Goal: Consume media (video, audio): Consume media (video, audio)

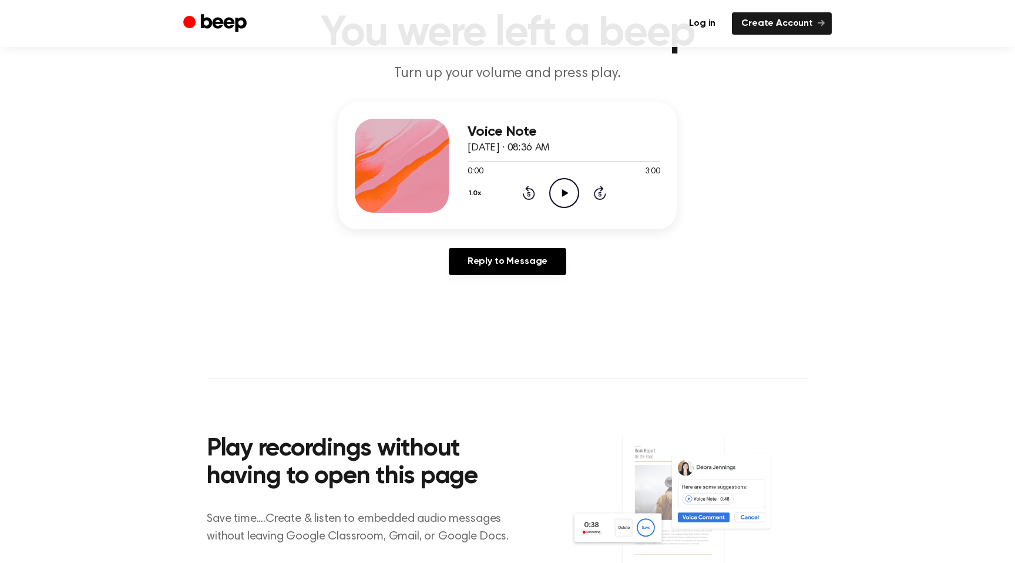
scroll to position [82, 0]
click at [555, 192] on icon "Play Audio" at bounding box center [564, 193] width 30 height 30
click at [561, 190] on icon at bounding box center [563, 193] width 5 height 8
click at [557, 197] on icon "Play Audio" at bounding box center [564, 193] width 30 height 30
drag, startPoint x: 473, startPoint y: 159, endPoint x: 483, endPoint y: 160, distance: 9.5
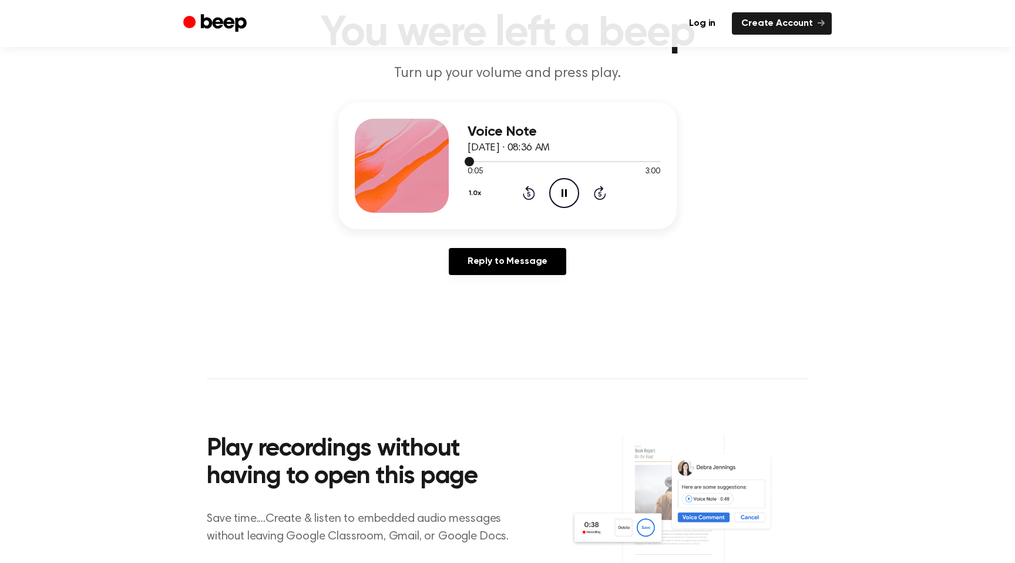
click at [483, 160] on div at bounding box center [563, 160] width 193 height 9
click at [501, 159] on div at bounding box center [563, 160] width 193 height 9
drag, startPoint x: 520, startPoint y: 159, endPoint x: 499, endPoint y: 160, distance: 20.6
click at [499, 160] on div at bounding box center [563, 160] width 193 height 9
click at [565, 191] on icon at bounding box center [563, 193] width 5 height 8
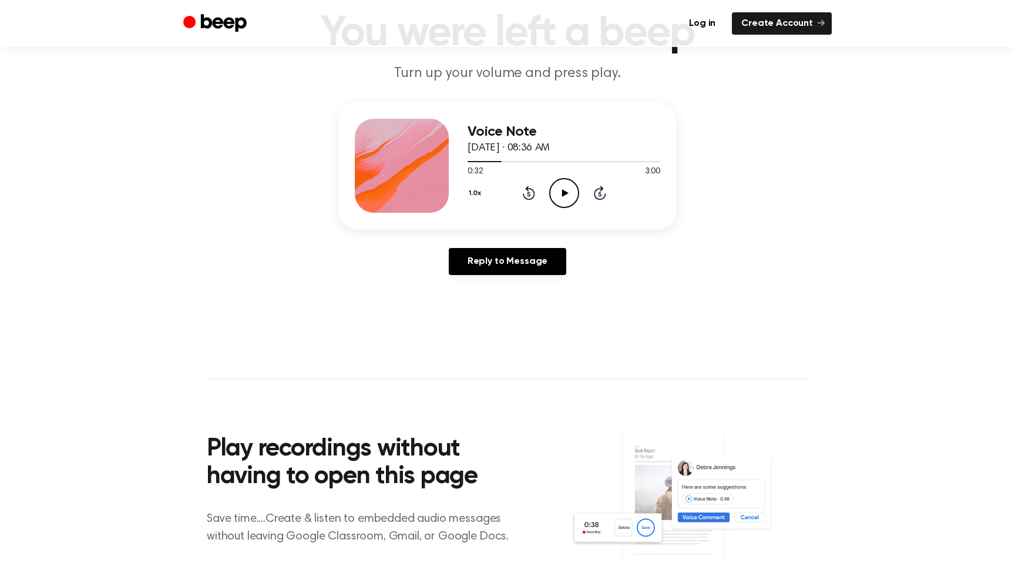
click at [565, 192] on icon at bounding box center [564, 193] width 6 height 8
click at [564, 190] on icon "Pause Audio" at bounding box center [564, 193] width 30 height 30
click at [551, 204] on icon "Play Audio" at bounding box center [564, 193] width 30 height 30
click at [563, 196] on icon "Pause Audio" at bounding box center [564, 193] width 30 height 30
click at [563, 194] on icon at bounding box center [564, 193] width 6 height 8
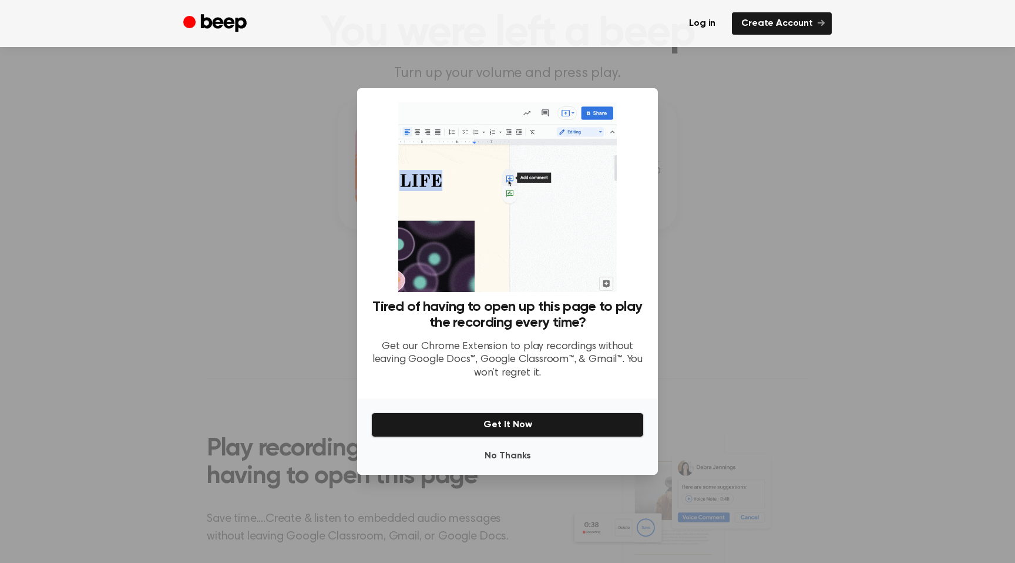
click at [770, 129] on div at bounding box center [507, 281] width 1015 height 563
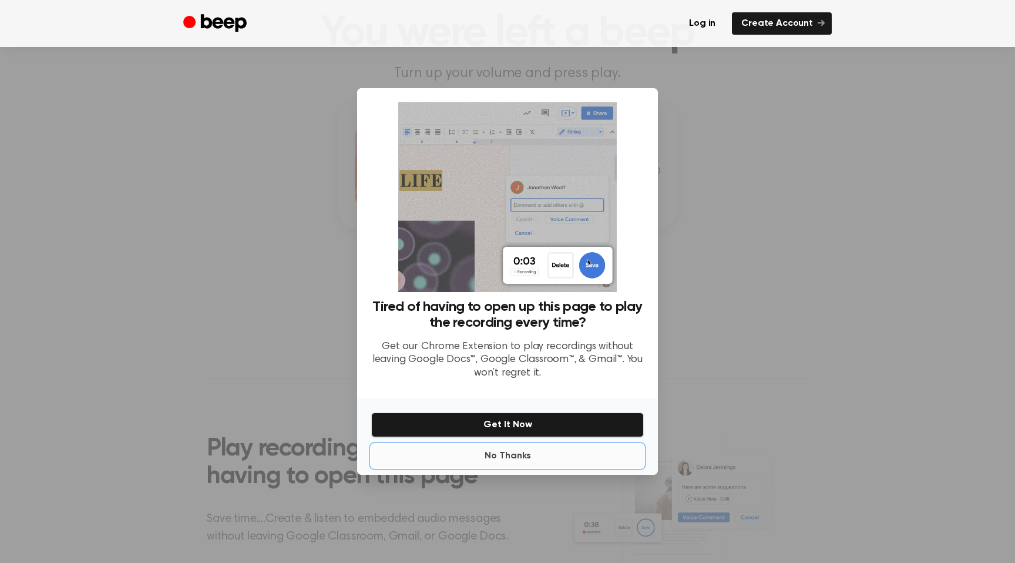
click at [498, 452] on button "No Thanks" at bounding box center [507, 455] width 272 height 23
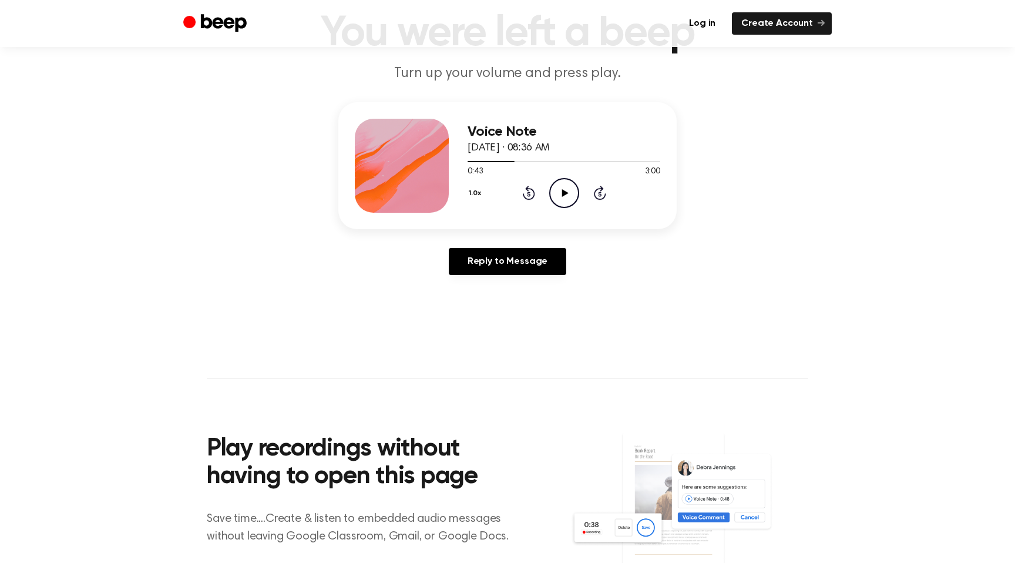
click at [567, 183] on icon "Play Audio" at bounding box center [564, 193] width 30 height 30
click at [565, 186] on icon "Pause Audio" at bounding box center [564, 193] width 30 height 30
click at [565, 186] on icon "Play Audio" at bounding box center [564, 193] width 30 height 30
click at [565, 186] on icon "Pause Audio" at bounding box center [564, 193] width 30 height 30
click at [565, 186] on icon "Play Audio" at bounding box center [564, 193] width 30 height 30
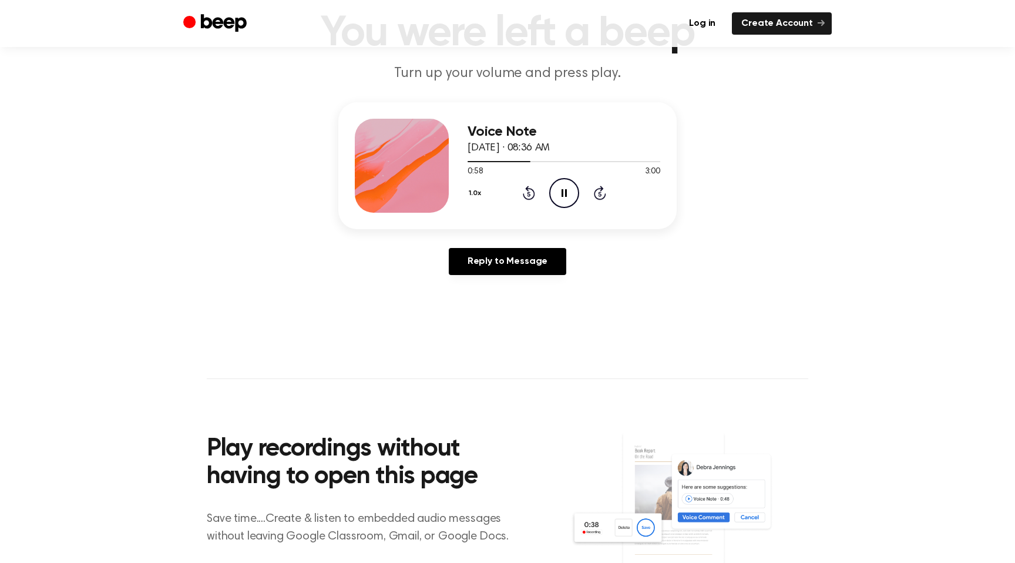
click at [565, 186] on icon "Pause Audio" at bounding box center [564, 193] width 30 height 30
click at [565, 186] on icon "Play Audio" at bounding box center [564, 193] width 30 height 30
click at [565, 186] on icon "Pause Audio" at bounding box center [564, 193] width 30 height 30
click at [565, 186] on icon "Play Audio" at bounding box center [564, 193] width 30 height 30
click at [565, 186] on icon "Pause Audio" at bounding box center [564, 193] width 30 height 30
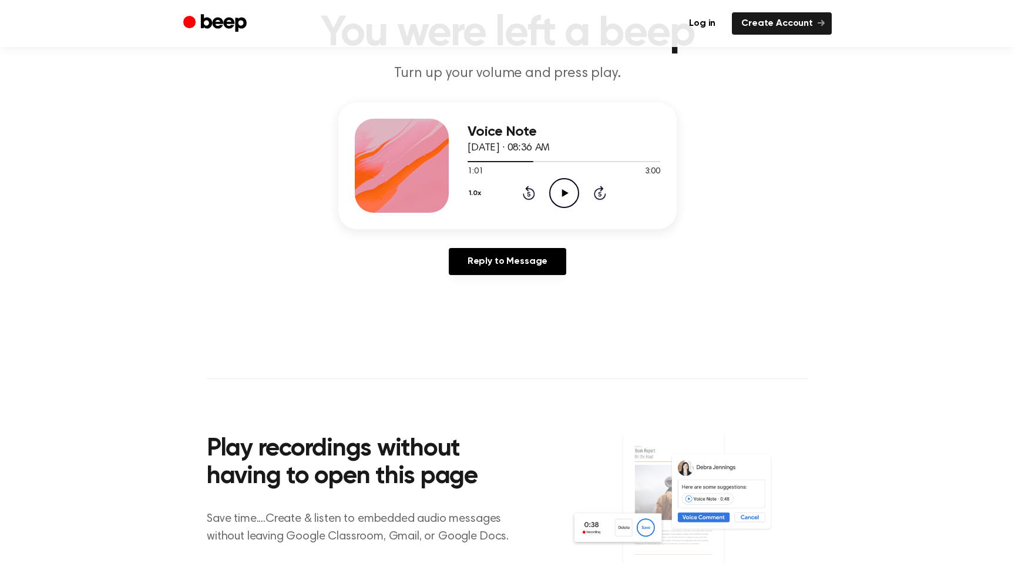
click at [565, 186] on icon "Play Audio" at bounding box center [564, 193] width 30 height 30
click at [565, 186] on icon "Pause Audio" at bounding box center [564, 193] width 30 height 30
click at [565, 186] on icon "Play Audio" at bounding box center [564, 193] width 30 height 30
click at [565, 186] on icon "Pause Audio" at bounding box center [564, 193] width 30 height 30
click at [565, 186] on icon "Play Audio" at bounding box center [564, 193] width 30 height 30
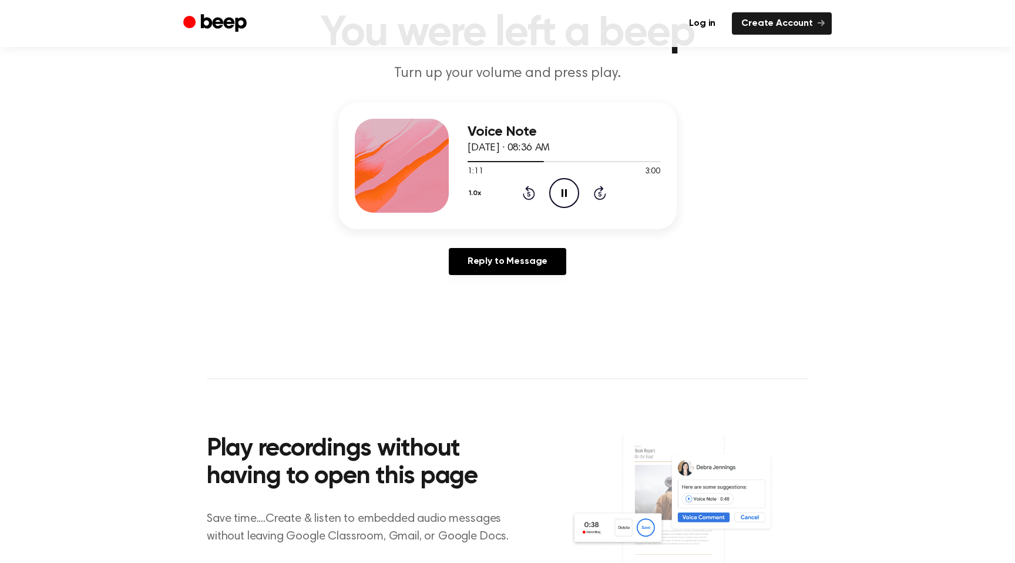
click at [565, 186] on icon "Pause Audio" at bounding box center [564, 193] width 30 height 30
click at [562, 188] on icon "Play Audio" at bounding box center [564, 193] width 30 height 30
click at [562, 188] on icon "Pause Audio" at bounding box center [564, 193] width 30 height 30
click at [534, 162] on div at bounding box center [563, 160] width 193 height 9
click at [560, 188] on icon "Play Audio" at bounding box center [564, 193] width 30 height 30
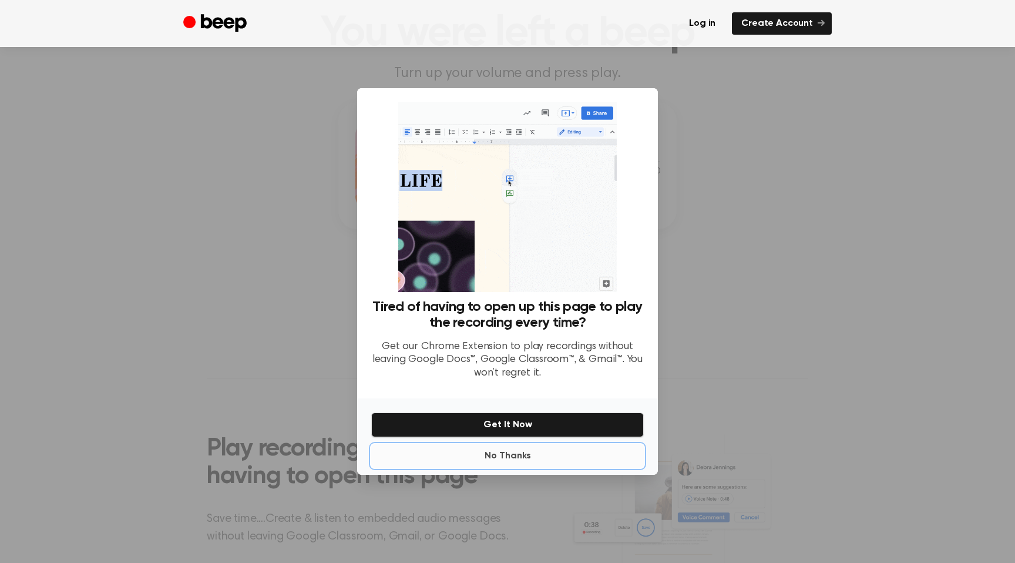
click at [498, 452] on button "No Thanks" at bounding box center [507, 455] width 272 height 23
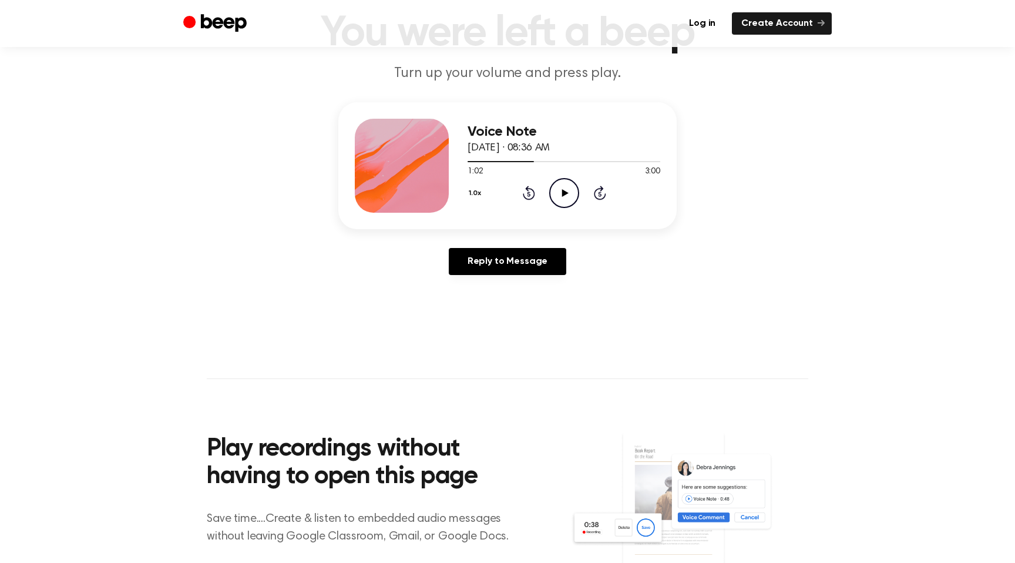
click at [551, 196] on icon "Play Audio" at bounding box center [564, 193] width 30 height 30
click at [551, 196] on icon "Pause Audio" at bounding box center [564, 193] width 30 height 30
click at [551, 196] on icon "Play Audio" at bounding box center [564, 193] width 30 height 30
click at [552, 196] on icon "Pause Audio" at bounding box center [564, 193] width 30 height 30
click at [550, 201] on icon "Play Audio" at bounding box center [564, 193] width 30 height 30
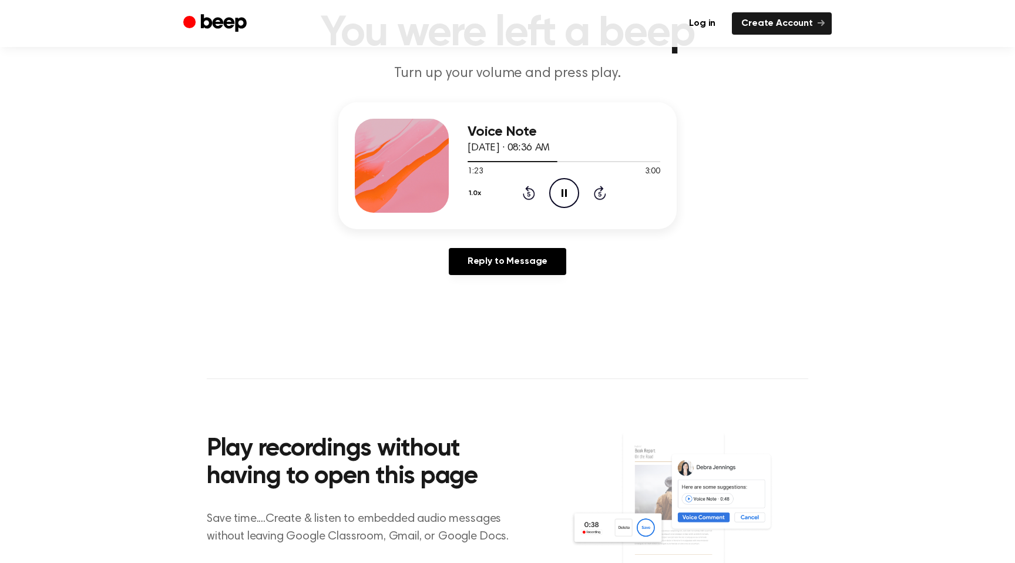
click at [550, 201] on icon "Pause Audio" at bounding box center [564, 193] width 30 height 30
click at [550, 201] on icon "Play Audio" at bounding box center [564, 193] width 30 height 30
click at [550, 201] on icon "Pause Audio" at bounding box center [564, 193] width 30 height 30
click at [550, 201] on icon "Play Audio" at bounding box center [564, 193] width 30 height 30
click at [550, 201] on icon "Pause Audio" at bounding box center [564, 193] width 30 height 30
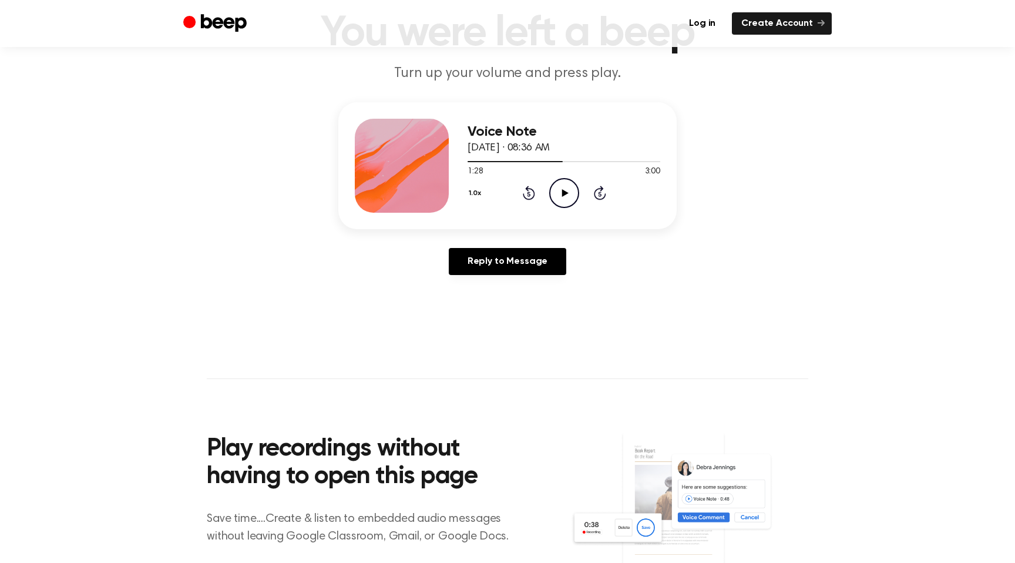
click at [550, 201] on icon "Play Audio" at bounding box center [564, 193] width 30 height 30
click at [550, 201] on icon "Pause Audio" at bounding box center [564, 193] width 30 height 30
click at [560, 197] on icon "Play Audio" at bounding box center [564, 193] width 30 height 30
click at [570, 194] on icon "Pause Audio" at bounding box center [564, 193] width 30 height 30
click at [558, 161] on div at bounding box center [563, 160] width 193 height 9
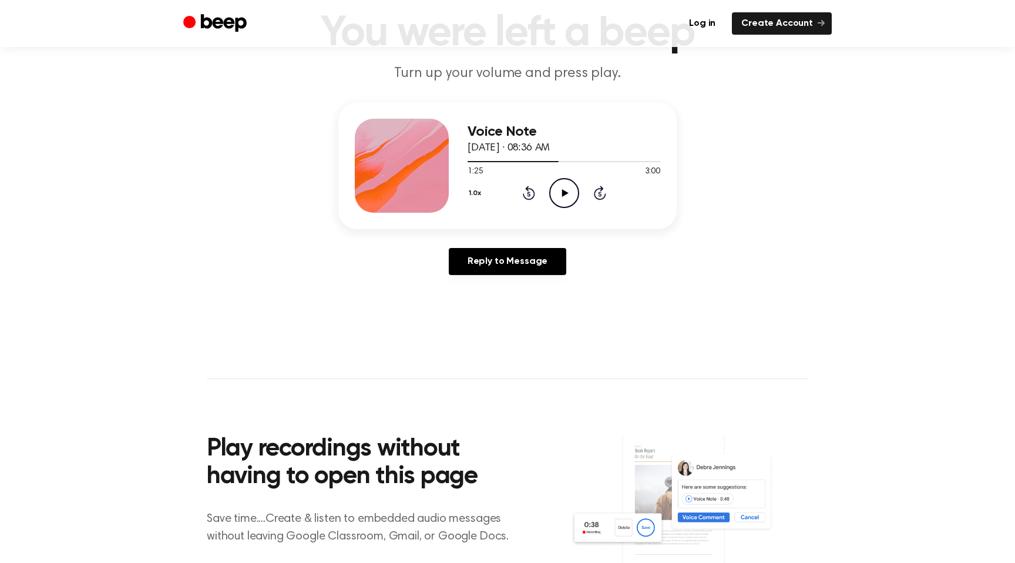
click at [565, 183] on icon "Play Audio" at bounding box center [564, 193] width 30 height 30
click at [565, 182] on icon "Pause Audio" at bounding box center [564, 193] width 30 height 30
click at [565, 184] on icon "Play Audio" at bounding box center [564, 193] width 30 height 30
click at [565, 184] on icon "Pause Audio" at bounding box center [564, 193] width 30 height 30
click at [565, 184] on icon "Play Audio" at bounding box center [564, 193] width 30 height 30
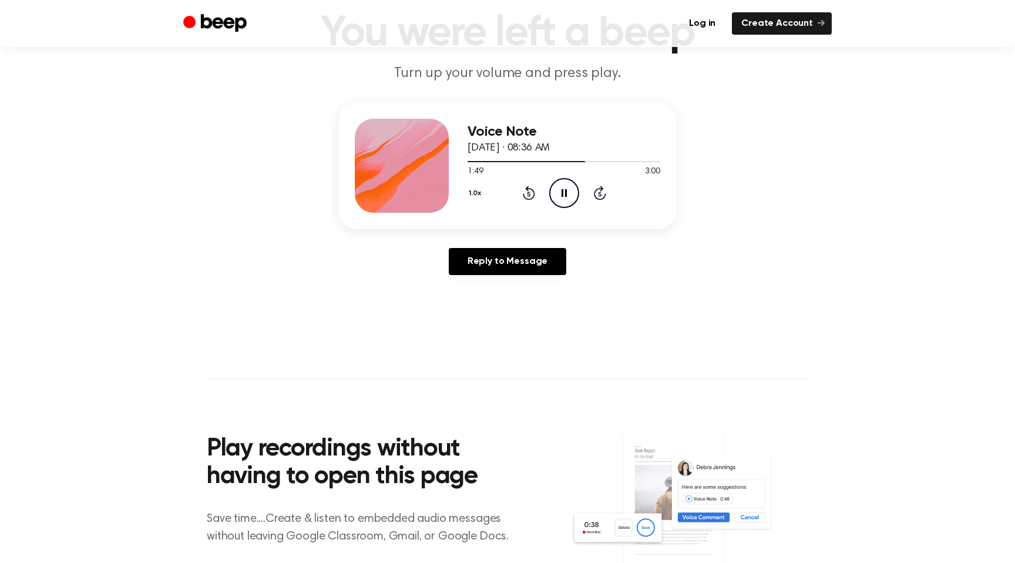
click at [565, 184] on icon "Pause Audio" at bounding box center [564, 193] width 30 height 30
click at [565, 184] on icon "Play Audio" at bounding box center [564, 193] width 30 height 30
click at [564, 182] on icon "Pause Audio" at bounding box center [564, 193] width 30 height 30
click at [564, 182] on icon "Play Audio" at bounding box center [564, 193] width 30 height 30
click at [564, 182] on icon "Pause Audio" at bounding box center [564, 193] width 30 height 30
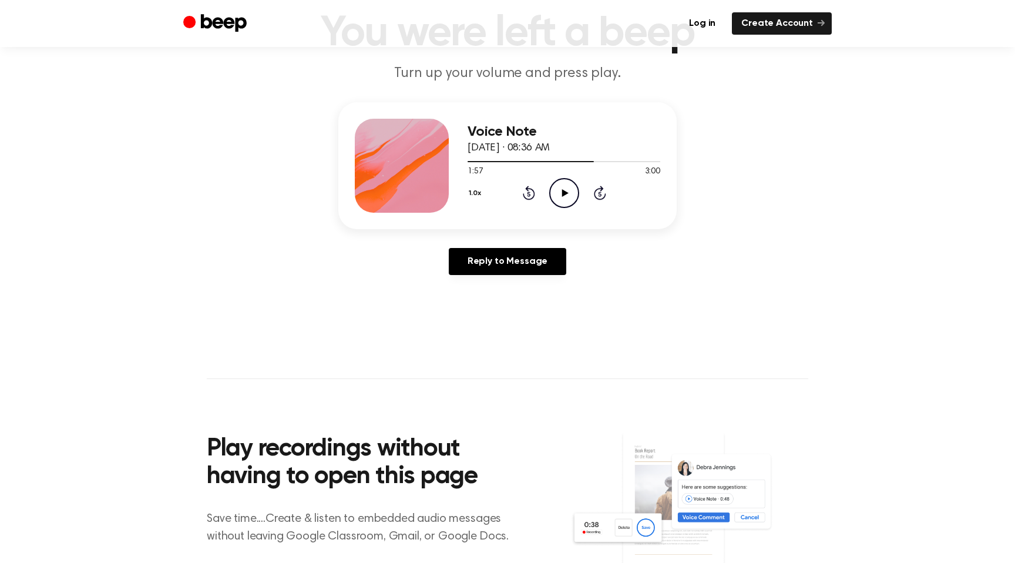
click at [564, 182] on icon "Play Audio" at bounding box center [564, 193] width 30 height 30
click at [560, 187] on icon "Pause Audio" at bounding box center [564, 193] width 30 height 30
click at [560, 187] on icon "Play Audio" at bounding box center [564, 193] width 30 height 30
click at [560, 187] on icon "Pause Audio" at bounding box center [564, 193] width 30 height 30
click at [572, 191] on icon "Play Audio" at bounding box center [564, 193] width 30 height 30
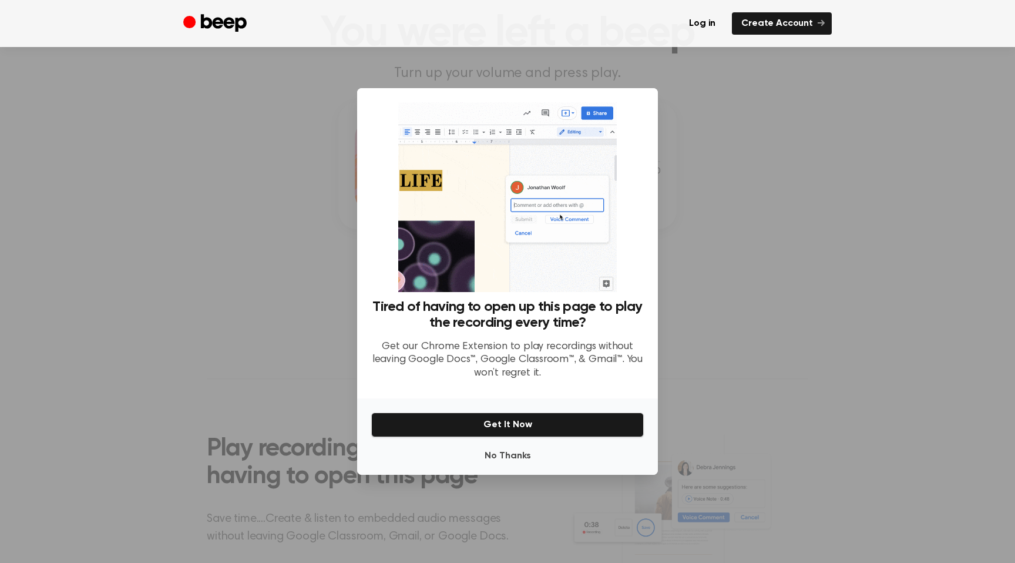
click at [737, 160] on div at bounding box center [507, 281] width 1015 height 563
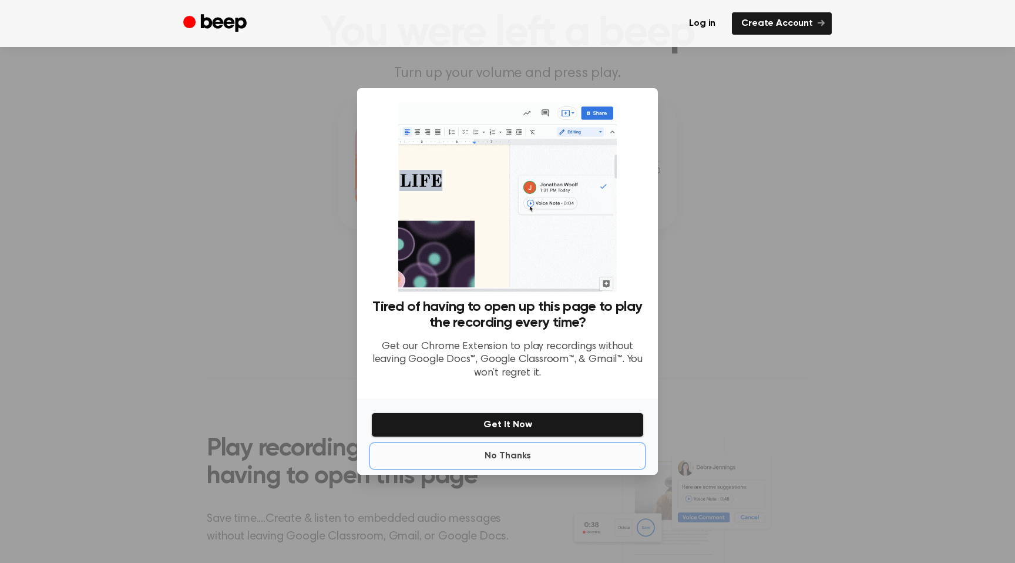
click at [514, 450] on button "No Thanks" at bounding box center [507, 455] width 272 height 23
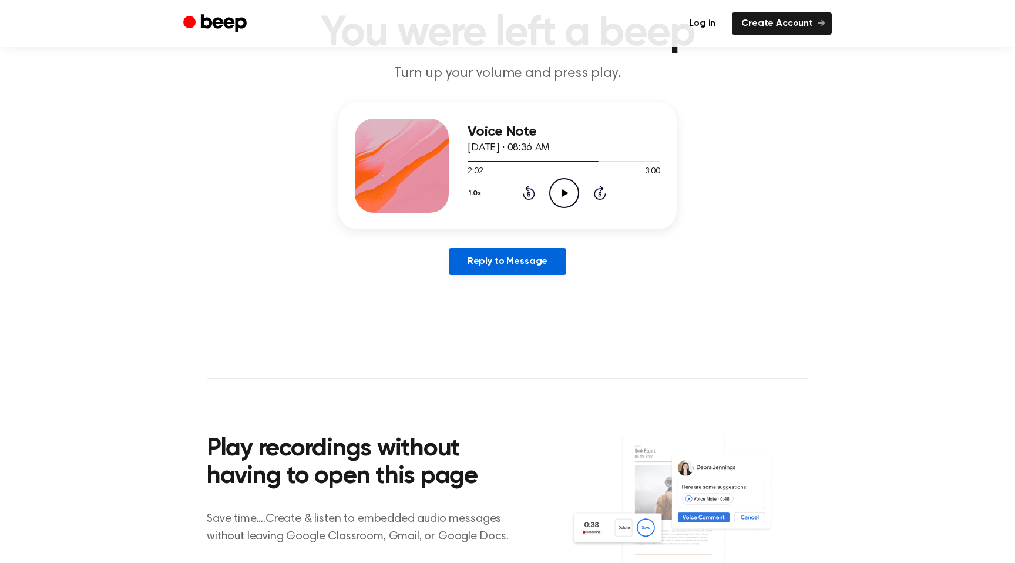
click at [493, 260] on link "Reply to Message" at bounding box center [507, 261] width 117 height 27
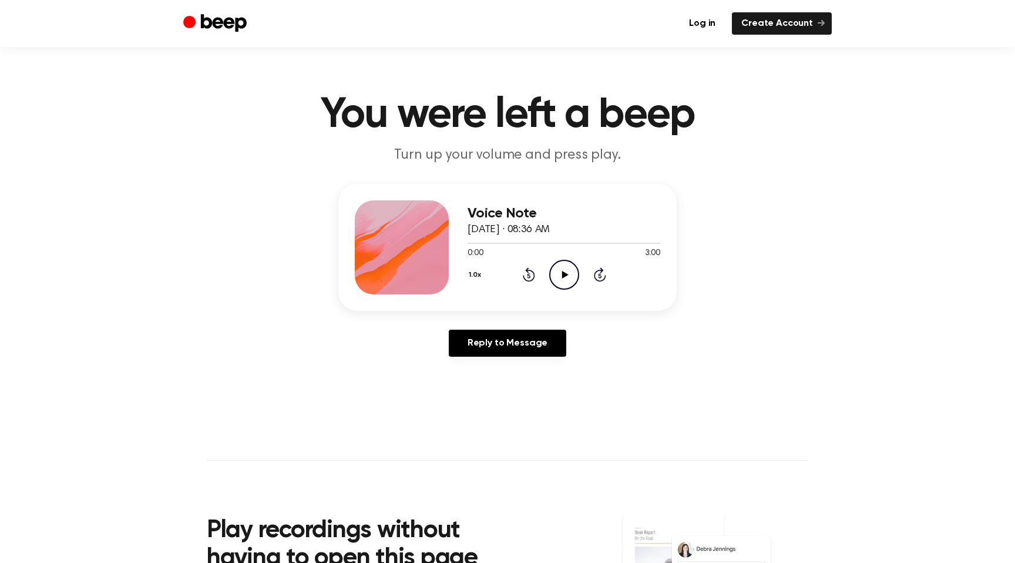
scroll to position [82, 0]
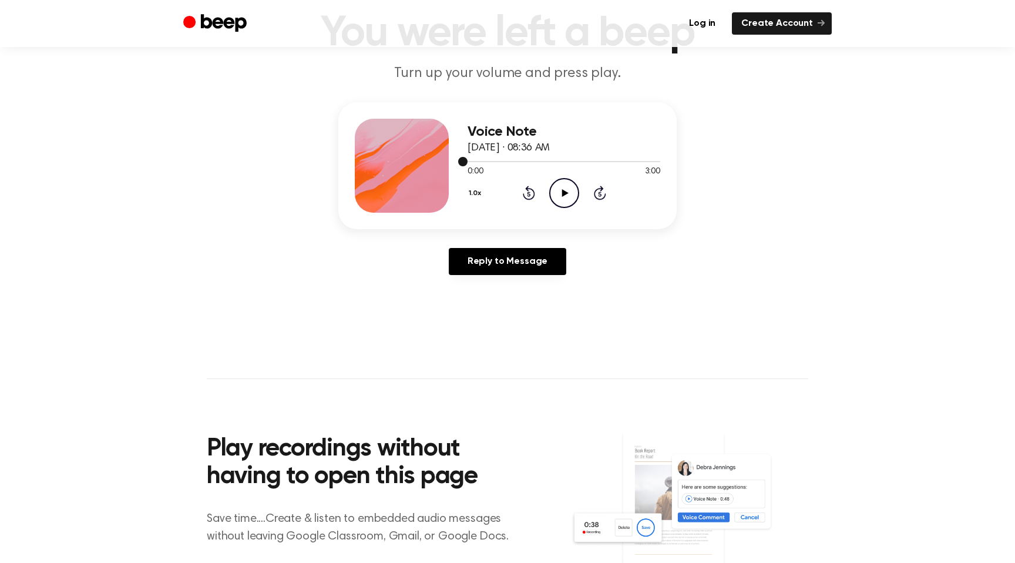
click at [557, 158] on div at bounding box center [563, 160] width 193 height 9
click at [584, 158] on div at bounding box center [563, 160] width 193 height 9
click at [565, 157] on div at bounding box center [563, 160] width 193 height 9
click at [558, 182] on icon "Play Audio" at bounding box center [564, 193] width 30 height 30
click at [577, 160] on div at bounding box center [563, 160] width 193 height 9
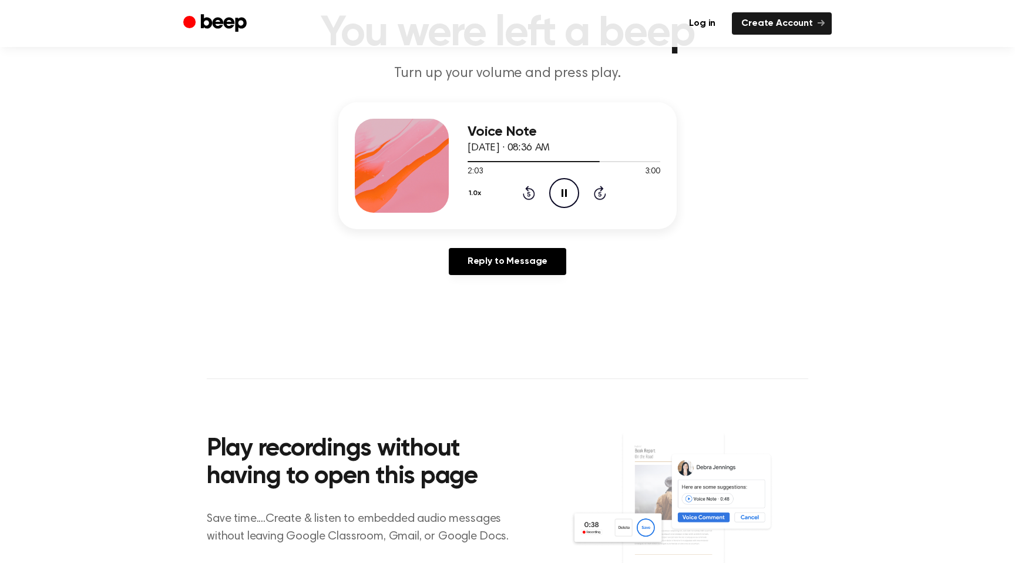
click at [563, 190] on icon "Pause Audio" at bounding box center [564, 193] width 30 height 30
click at [563, 189] on icon "Play Audio" at bounding box center [564, 193] width 30 height 30
click at [563, 189] on icon "Pause Audio" at bounding box center [564, 193] width 30 height 30
click at [563, 189] on icon "Play Audio" at bounding box center [564, 193] width 30 height 30
click at [563, 189] on icon "Pause Audio" at bounding box center [564, 193] width 30 height 30
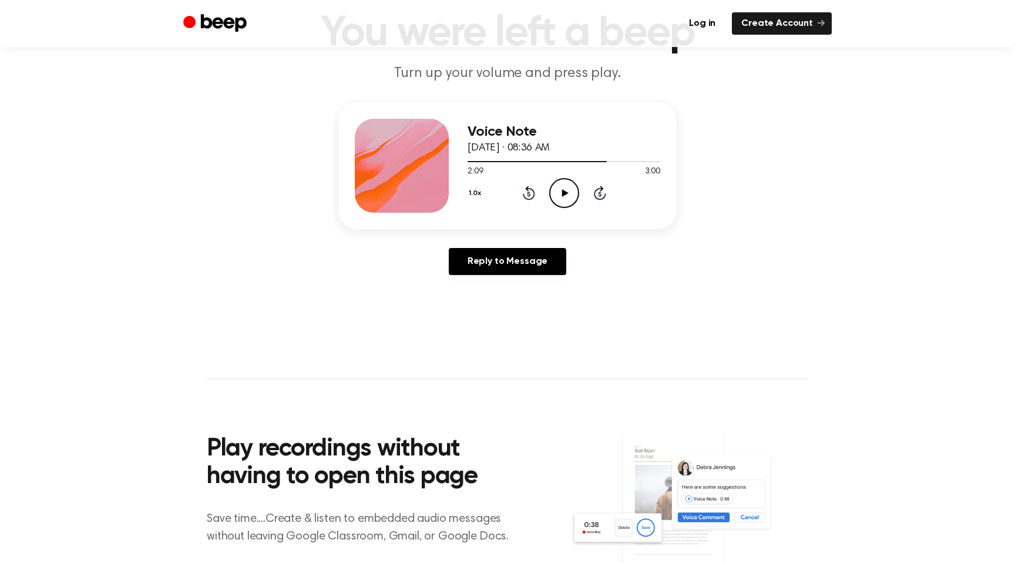
click at [602, 210] on div "Voice Note [DATE] · 08:36 AM 2:09 3:00 Your browser does not support the [objec…" at bounding box center [563, 166] width 193 height 94
click at [559, 186] on icon "Play Audio" at bounding box center [564, 193] width 30 height 30
click at [559, 186] on icon "Pause Audio" at bounding box center [564, 193] width 30 height 30
click at [559, 186] on icon "Play Audio" at bounding box center [564, 193] width 30 height 30
click at [559, 186] on icon "Pause Audio" at bounding box center [564, 193] width 30 height 30
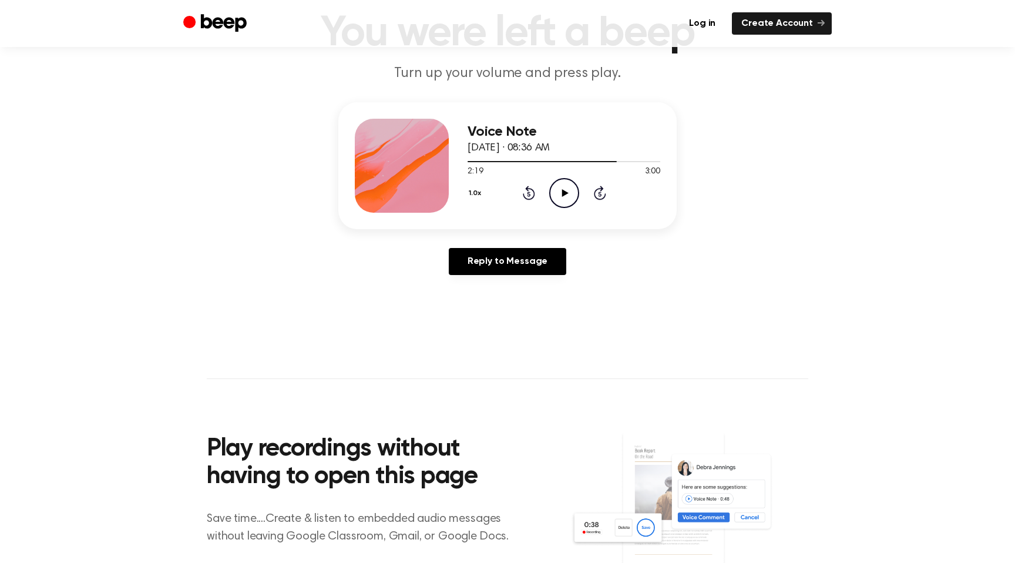
click at [568, 188] on icon "Play Audio" at bounding box center [564, 193] width 30 height 30
click at [568, 188] on icon "Pause Audio" at bounding box center [564, 193] width 30 height 30
click at [568, 188] on icon "Play Audio" at bounding box center [564, 193] width 30 height 30
click at [568, 188] on icon "Pause Audio" at bounding box center [564, 193] width 30 height 30
click at [568, 188] on icon "Play Audio" at bounding box center [564, 193] width 30 height 30
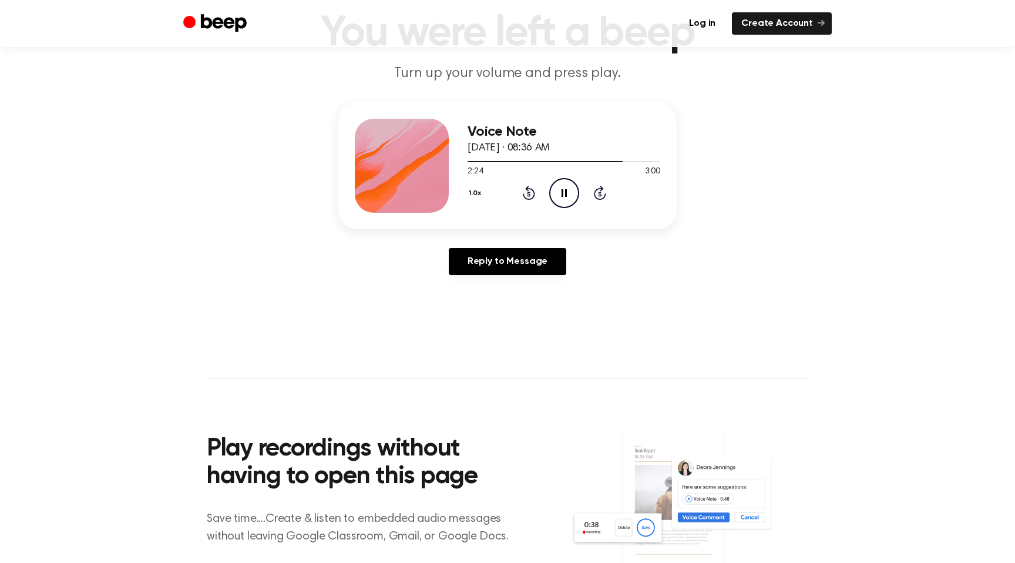
click at [568, 188] on icon "Pause Audio" at bounding box center [564, 193] width 30 height 30
click at [568, 188] on icon "Play Audio" at bounding box center [564, 193] width 30 height 30
click at [568, 188] on icon "Pause Audio" at bounding box center [564, 193] width 30 height 30
click at [568, 188] on icon "Play Audio" at bounding box center [564, 193] width 30 height 30
click at [568, 188] on icon "Pause Audio" at bounding box center [564, 193] width 30 height 30
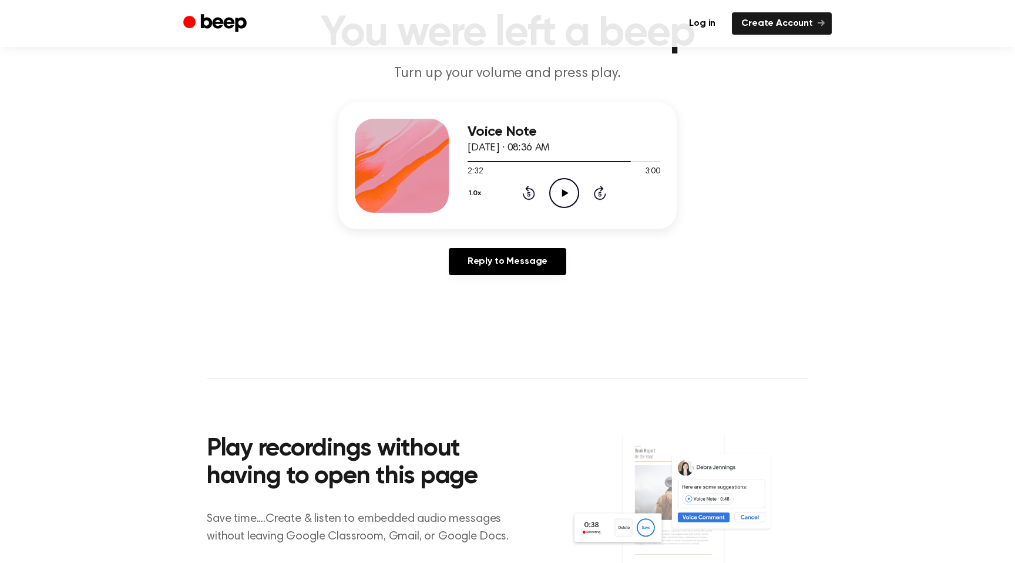
click at [550, 150] on span "[DATE] · 08:36 AM" at bounding box center [508, 148] width 82 height 11
click at [571, 191] on icon "Play Audio" at bounding box center [564, 193] width 30 height 30
click at [571, 191] on icon "Pause Audio" at bounding box center [564, 193] width 30 height 30
click at [558, 184] on icon "Play Audio" at bounding box center [564, 193] width 30 height 30
click at [558, 185] on icon "Pause Audio" at bounding box center [564, 193] width 30 height 30
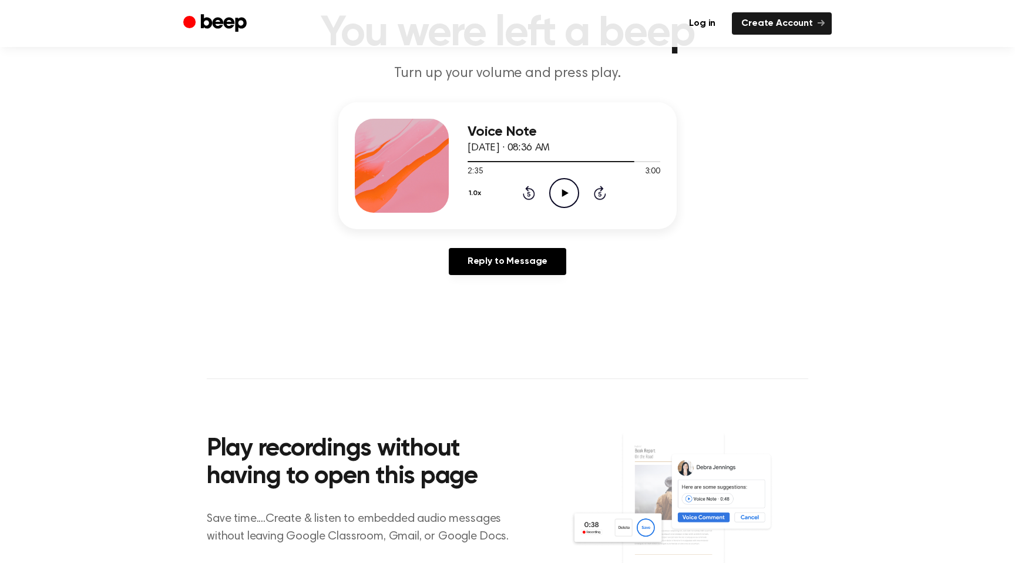
click at [558, 185] on icon "Play Audio" at bounding box center [564, 193] width 30 height 30
click at [558, 185] on icon "Pause Audio" at bounding box center [564, 193] width 30 height 30
click at [558, 186] on icon "Play Audio" at bounding box center [564, 193] width 30 height 30
click at [560, 186] on icon "Pause Audio" at bounding box center [564, 193] width 30 height 30
click at [560, 186] on icon "Play Audio" at bounding box center [564, 193] width 30 height 30
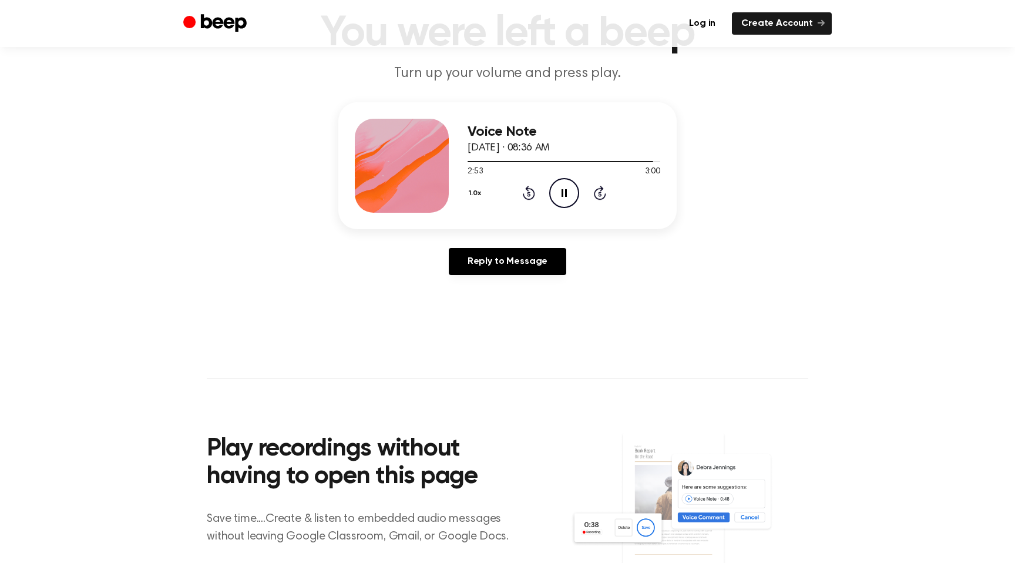
click at [558, 173] on div "2:53 3:00" at bounding box center [563, 172] width 193 height 12
click at [568, 199] on icon "Pause Audio" at bounding box center [564, 193] width 30 height 30
click at [634, 161] on div at bounding box center [560, 161] width 187 height 1
click at [560, 187] on icon "Play Audio" at bounding box center [564, 193] width 30 height 30
click at [554, 186] on icon "Pause Audio" at bounding box center [564, 193] width 30 height 30
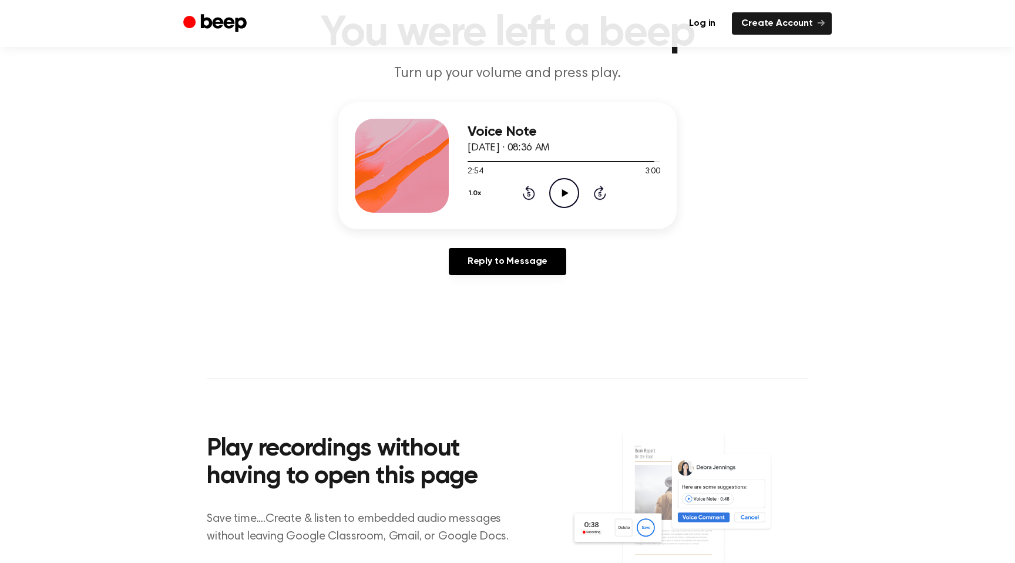
click at [554, 186] on icon "Play Audio" at bounding box center [564, 193] width 30 height 30
click at [558, 184] on icon "Pause Audio" at bounding box center [564, 193] width 30 height 30
click at [642, 161] on div at bounding box center [561, 161] width 188 height 1
click at [563, 184] on icon "Play Audio" at bounding box center [564, 193] width 30 height 30
click at [565, 188] on icon "Play Audio" at bounding box center [564, 193] width 30 height 30
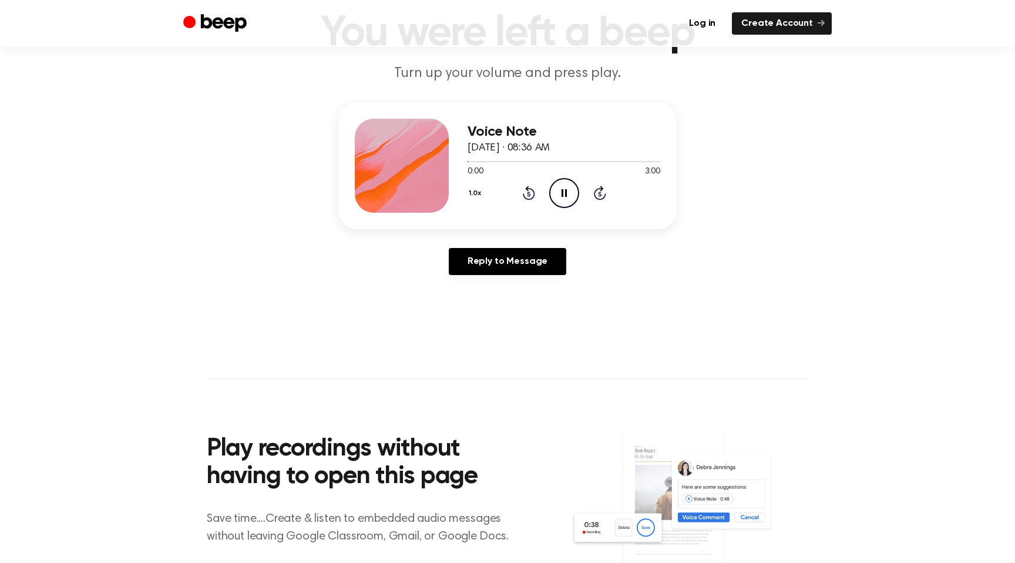
click at [565, 189] on icon at bounding box center [563, 193] width 5 height 8
click at [653, 159] on div at bounding box center [563, 160] width 193 height 9
click at [570, 190] on icon "Play Audio" at bounding box center [564, 193] width 30 height 30
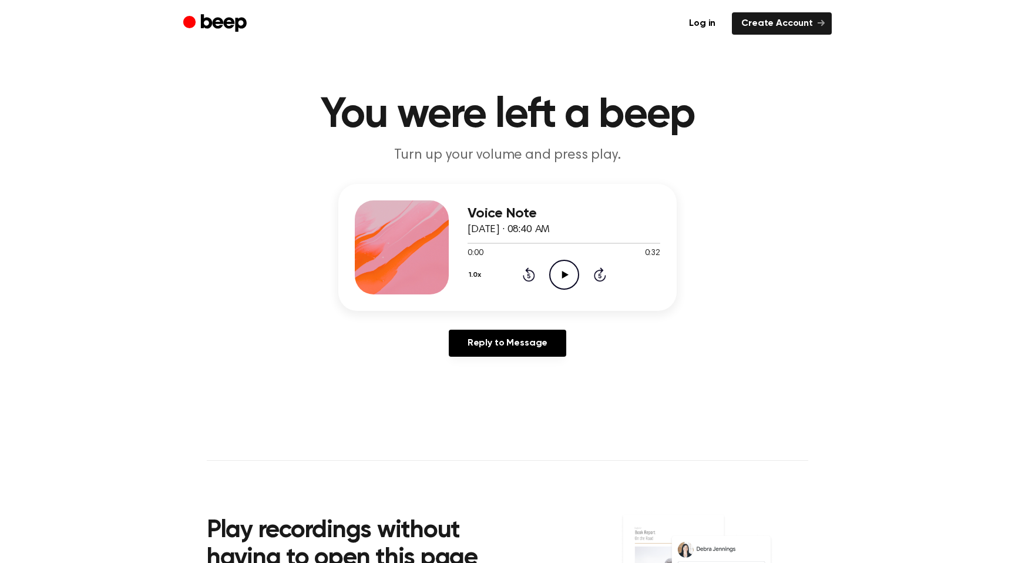
click at [560, 270] on icon "Play Audio" at bounding box center [564, 275] width 30 height 30
click at [575, 326] on div "Voice Note [DATE] · 08:40 AM 0:15 0:32 Your browser does not support the [objec…" at bounding box center [507, 275] width 986 height 182
click at [564, 260] on circle at bounding box center [564, 274] width 29 height 29
click at [553, 241] on div at bounding box center [563, 242] width 193 height 9
click at [563, 270] on icon "Play Audio" at bounding box center [564, 275] width 30 height 30
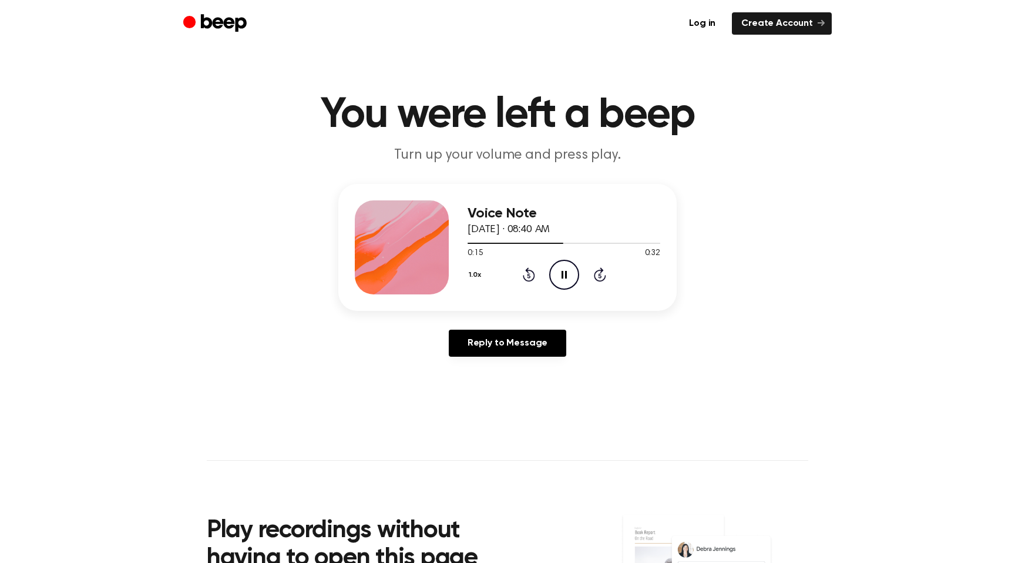
click at [563, 271] on icon "Pause Audio" at bounding box center [564, 275] width 30 height 30
click at [552, 241] on div at bounding box center [563, 242] width 193 height 9
click at [559, 273] on icon "Play Audio" at bounding box center [564, 275] width 30 height 30
click at [558, 272] on icon "Pause Audio" at bounding box center [564, 275] width 30 height 30
click at [558, 271] on icon "Play Audio" at bounding box center [564, 275] width 30 height 30
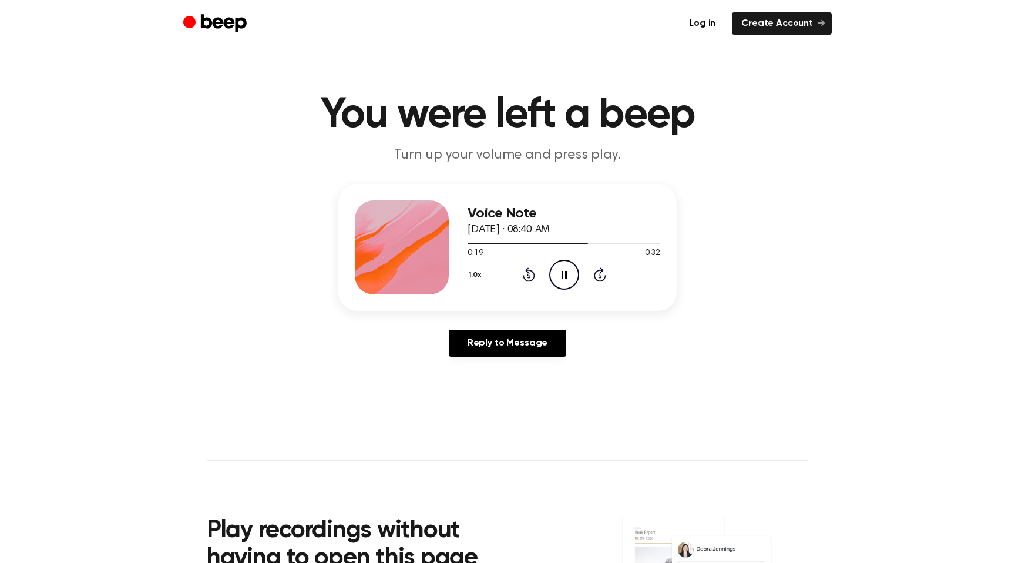
click at [558, 272] on icon "Pause Audio" at bounding box center [564, 275] width 30 height 30
click at [559, 272] on icon "Play Audio" at bounding box center [564, 275] width 30 height 30
click at [559, 272] on icon "Pause Audio" at bounding box center [564, 275] width 30 height 30
click at [559, 272] on icon "Play Audio" at bounding box center [564, 275] width 30 height 30
click at [559, 272] on icon "Pause Audio" at bounding box center [564, 275] width 30 height 30
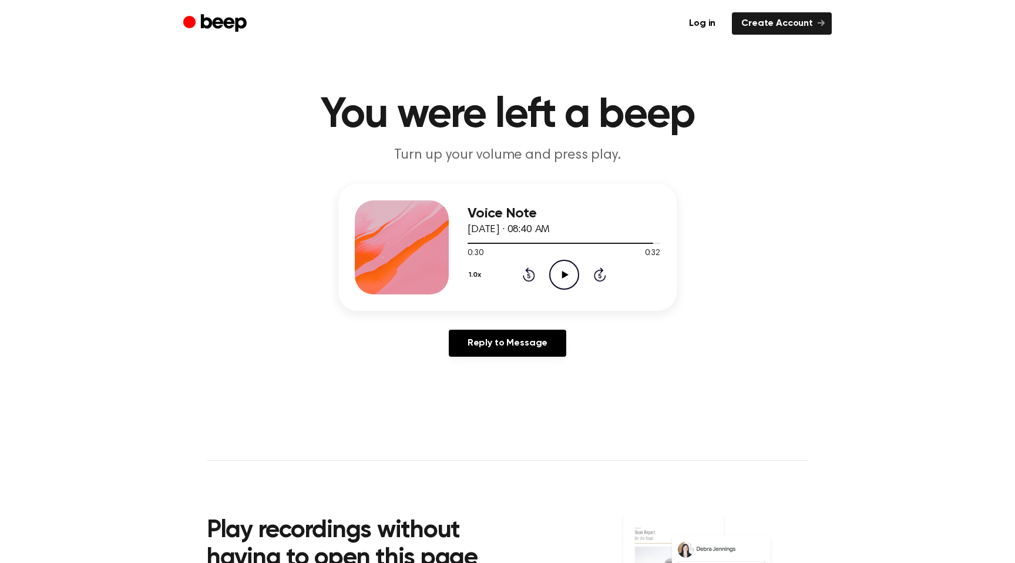
click at [559, 272] on icon "Play Audio" at bounding box center [564, 275] width 30 height 30
